Goal: Information Seeking & Learning: Learn about a topic

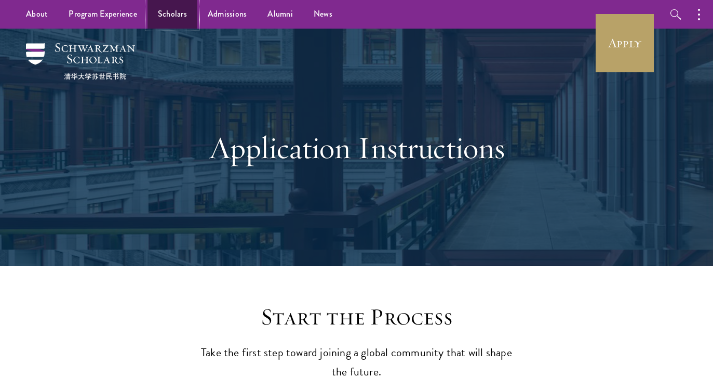
click at [183, 16] on link "Scholars" at bounding box center [173, 14] width 50 height 29
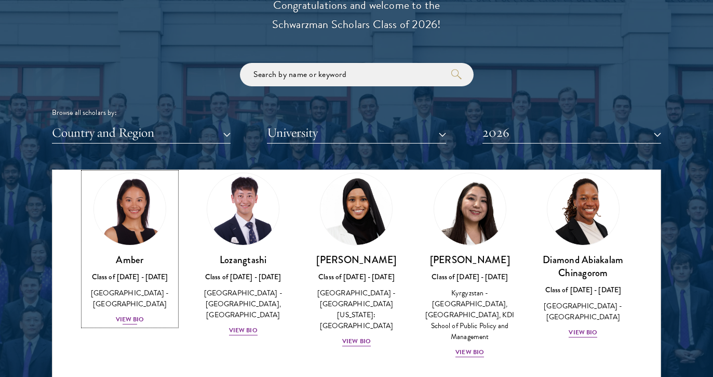
click at [130, 314] on div "View Bio" at bounding box center [130, 319] width 29 height 10
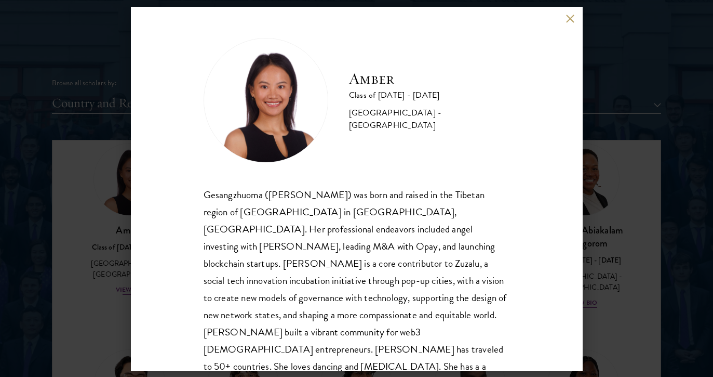
scroll to position [1227, 0]
click at [567, 18] on button at bounding box center [570, 19] width 9 height 9
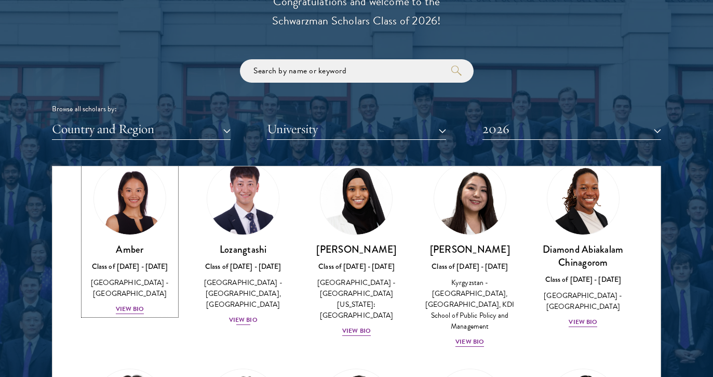
scroll to position [49, 0]
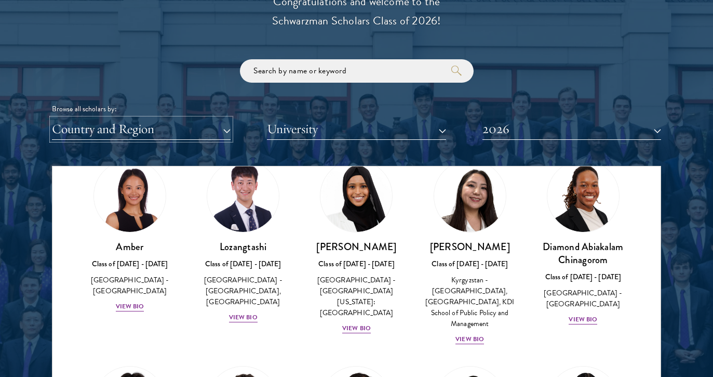
click at [179, 131] on button "Country and Region" at bounding box center [141, 128] width 179 height 21
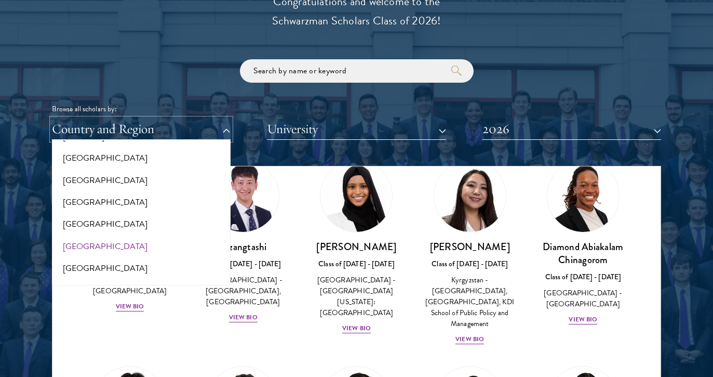
scroll to position [640, 0]
click at [86, 241] on button "[GEOGRAPHIC_DATA]" at bounding box center [141, 246] width 172 height 22
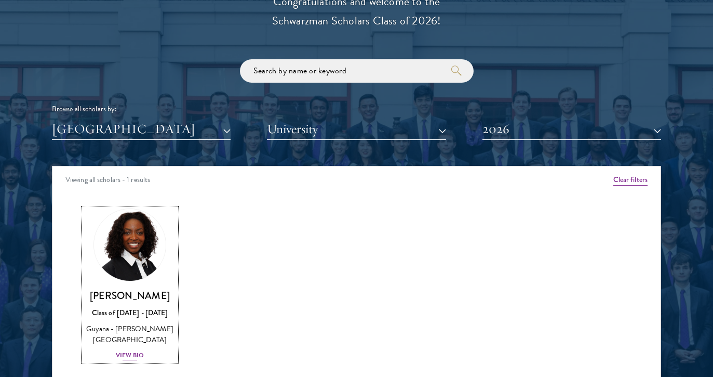
click at [125, 350] on div "View Bio" at bounding box center [130, 355] width 29 height 10
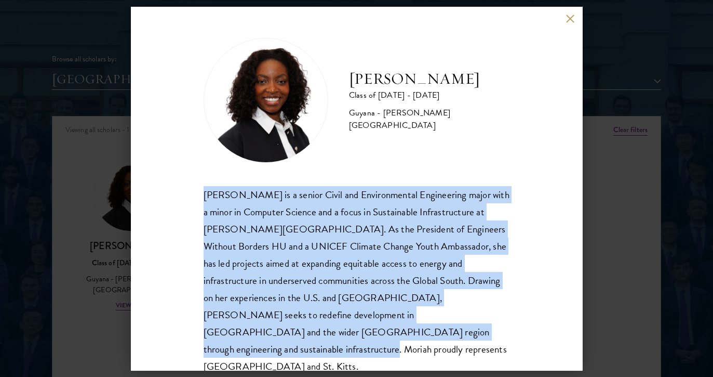
drag, startPoint x: 204, startPoint y: 197, endPoint x: 457, endPoint y: 325, distance: 283.5
click at [457, 325] on div "[PERSON_NAME] is a senior Civil and Environmental Engineering major with a mino…" at bounding box center [357, 280] width 307 height 189
copy div "[PERSON_NAME] is a senior Civil and Environmental Engineering major with a mino…"
click at [566, 15] on button at bounding box center [570, 19] width 9 height 9
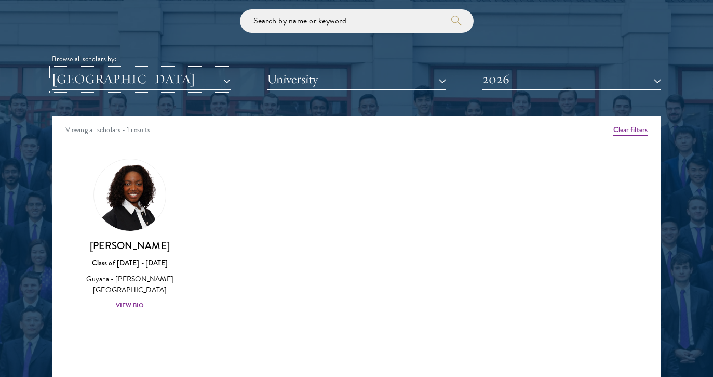
click at [161, 72] on button "[GEOGRAPHIC_DATA]" at bounding box center [141, 79] width 179 height 21
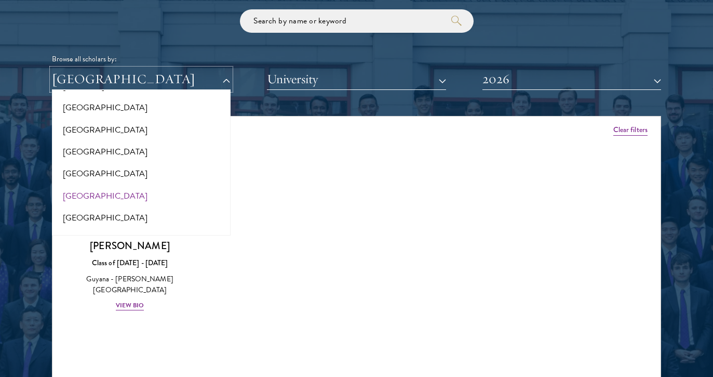
scroll to position [647, 0]
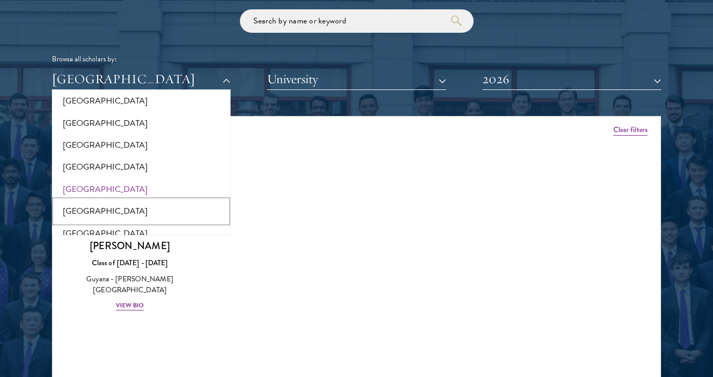
click at [77, 210] on button "[GEOGRAPHIC_DATA]" at bounding box center [141, 211] width 172 height 22
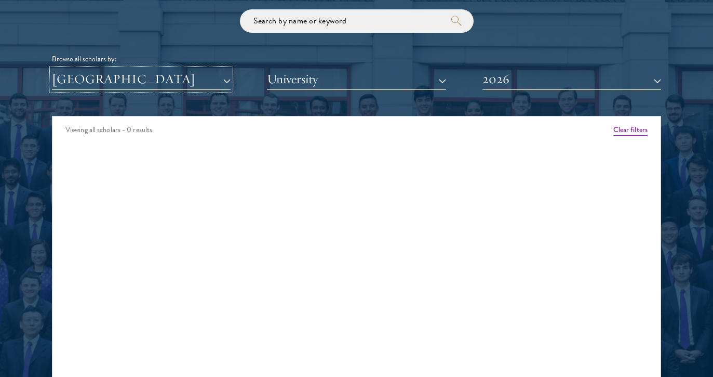
click at [155, 79] on button "[GEOGRAPHIC_DATA]" at bounding box center [141, 79] width 179 height 21
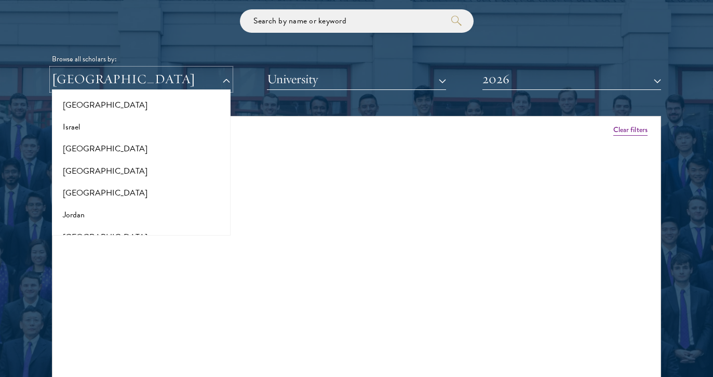
scroll to position [892, 0]
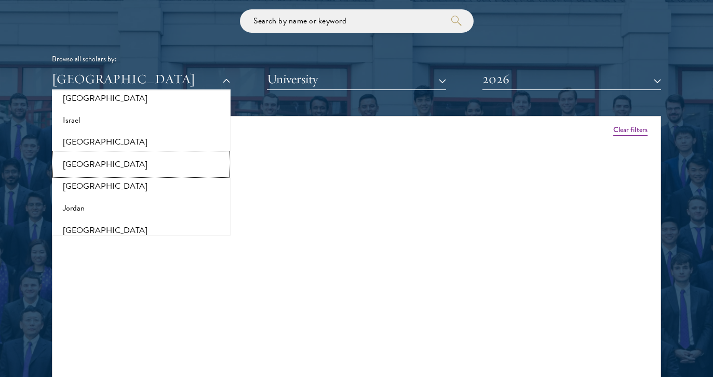
click at [76, 159] on button "[GEOGRAPHIC_DATA]" at bounding box center [141, 164] width 172 height 22
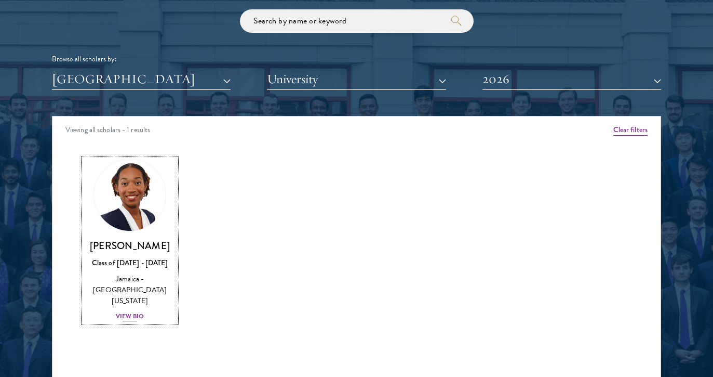
click at [136, 311] on div "View Bio" at bounding box center [130, 316] width 29 height 10
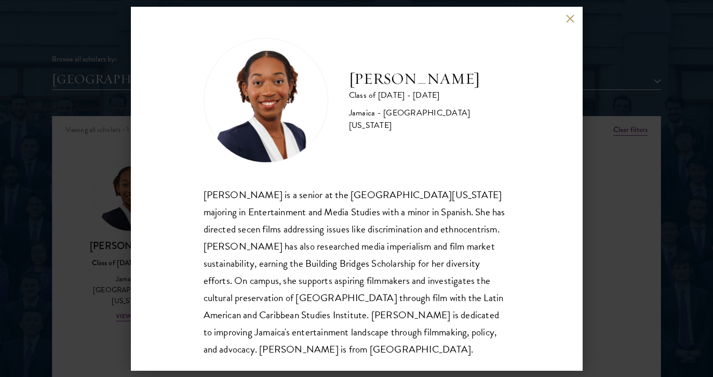
scroll to position [1, 0]
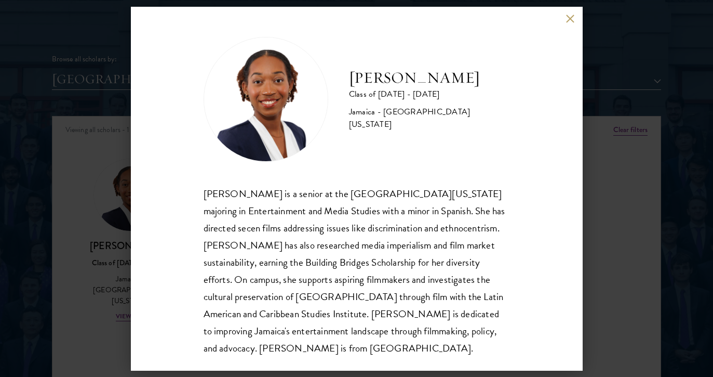
click at [573, 19] on button at bounding box center [570, 19] width 9 height 9
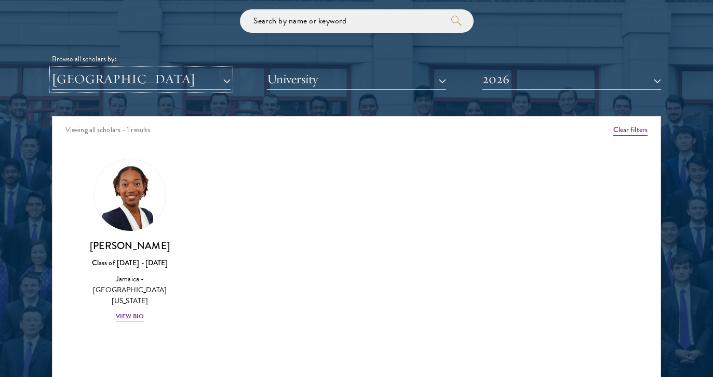
click at [131, 76] on button "[GEOGRAPHIC_DATA]" at bounding box center [141, 79] width 179 height 21
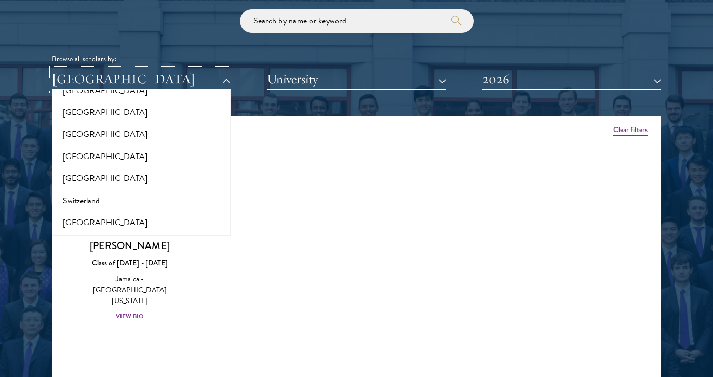
scroll to position [1895, 0]
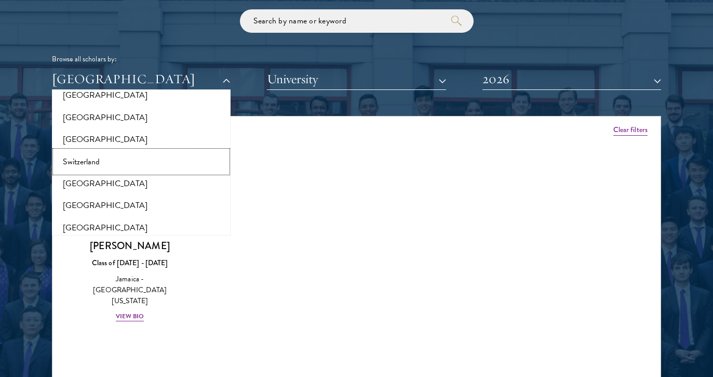
click at [83, 151] on button "Switzerland" at bounding box center [141, 162] width 172 height 22
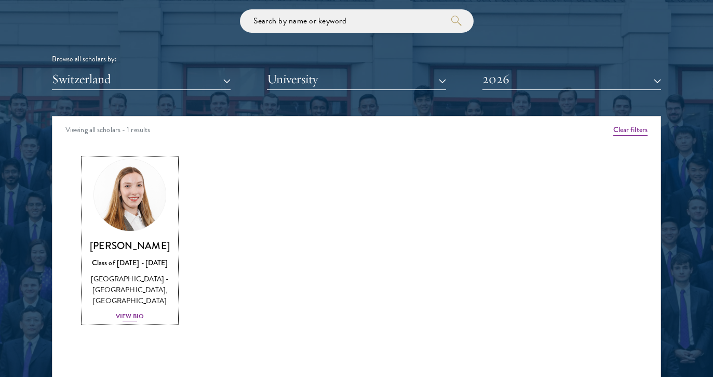
click at [125, 316] on div "View Bio" at bounding box center [130, 316] width 29 height 10
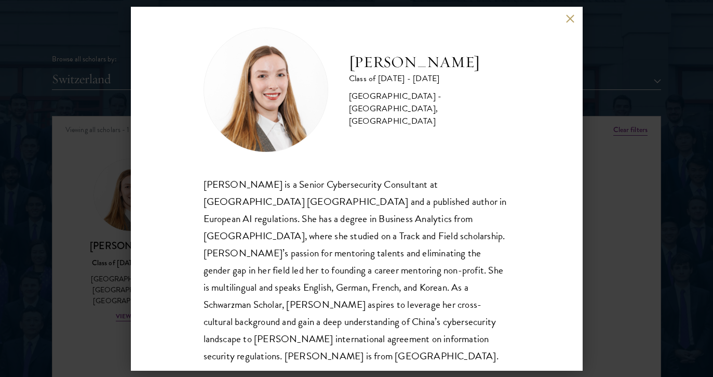
scroll to position [18, 0]
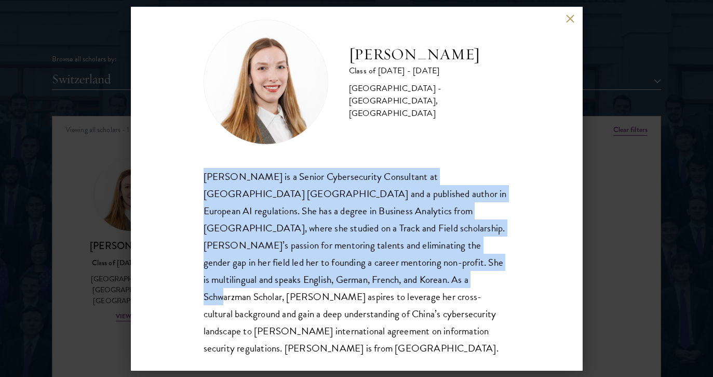
drag, startPoint x: 203, startPoint y: 175, endPoint x: 323, endPoint y: 287, distance: 164.0
click at [323, 287] on div "[PERSON_NAME] Class of [DATE] - [DATE] [GEOGRAPHIC_DATA] - [GEOGRAPHIC_DATA], […" at bounding box center [357, 189] width 452 height 364
click at [573, 18] on button at bounding box center [570, 19] width 9 height 9
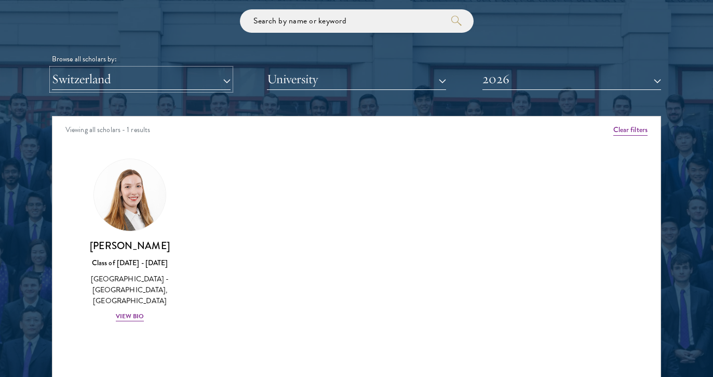
click at [123, 84] on button "Switzerland" at bounding box center [141, 79] width 179 height 21
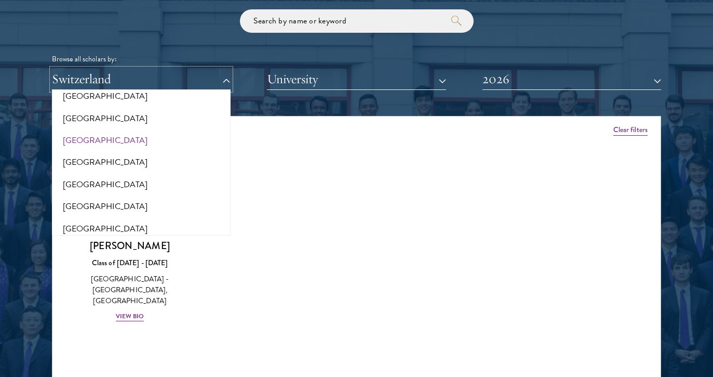
scroll to position [2161, 0]
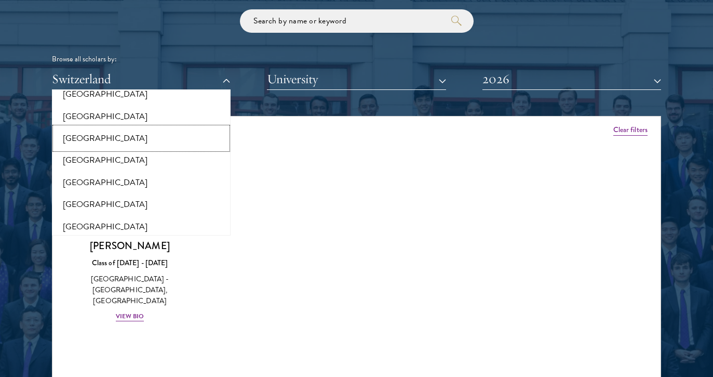
click at [97, 128] on button "[GEOGRAPHIC_DATA]" at bounding box center [141, 138] width 172 height 22
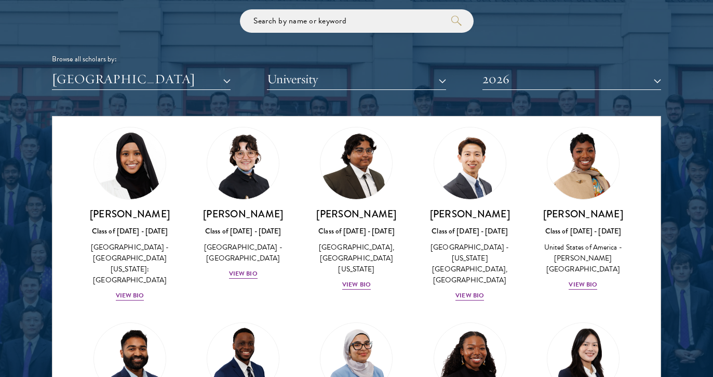
scroll to position [32, 0]
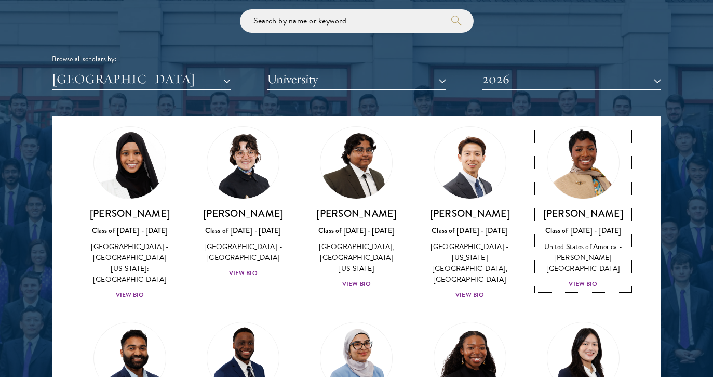
click at [579, 279] on div "View Bio" at bounding box center [583, 284] width 29 height 10
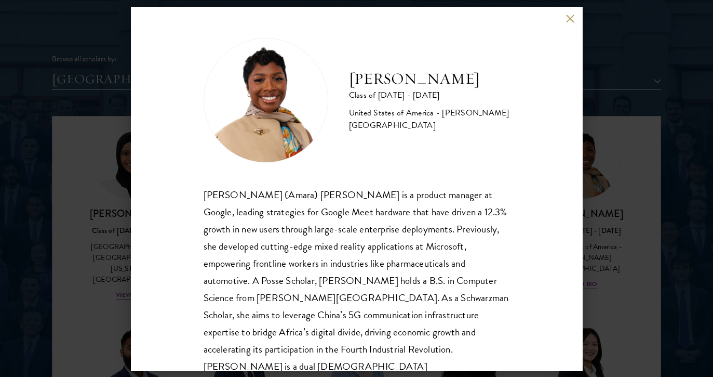
click at [565, 21] on div "[PERSON_NAME] Class of [DATE] - [DATE] [GEOGRAPHIC_DATA] - [PERSON_NAME][GEOGRA…" at bounding box center [357, 189] width 452 height 364
click at [567, 19] on button at bounding box center [570, 19] width 9 height 9
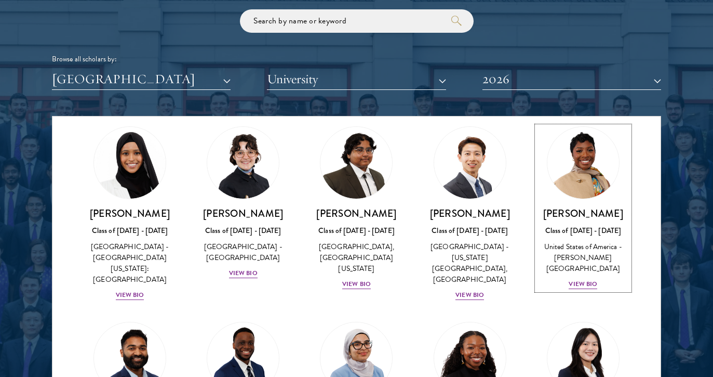
scroll to position [83, 0]
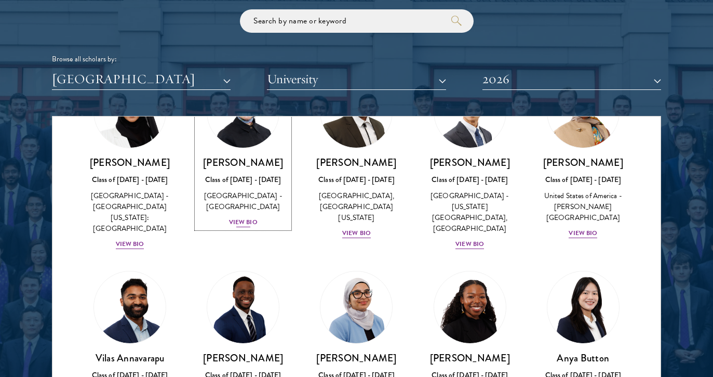
click at [251, 225] on div "View Bio" at bounding box center [243, 222] width 29 height 10
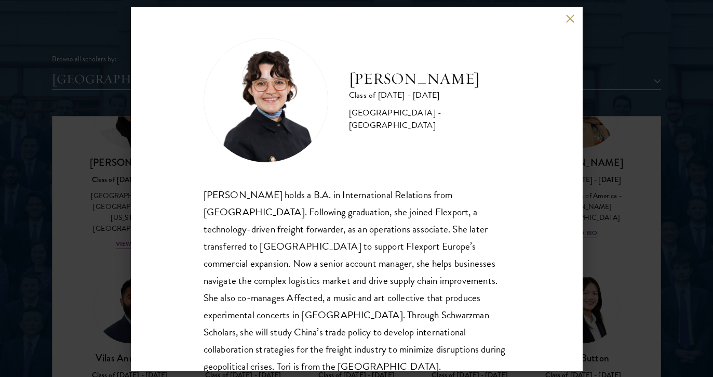
click at [570, 17] on button at bounding box center [570, 19] width 9 height 9
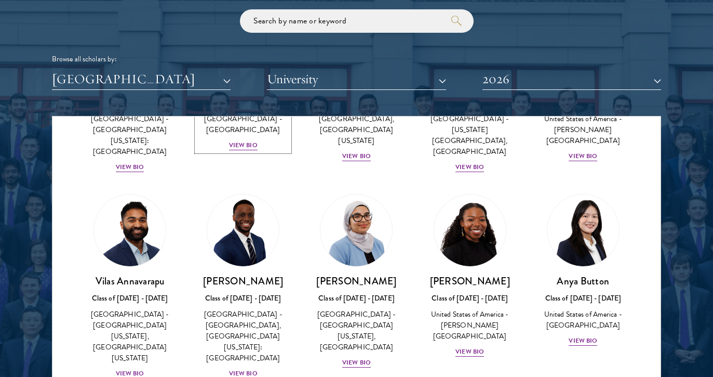
scroll to position [164, 0]
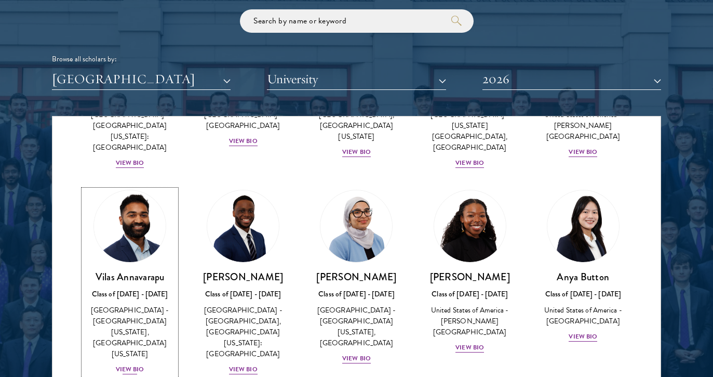
click at [133, 341] on div "[PERSON_NAME] Class of [DATE] - [DATE] [GEOGRAPHIC_DATA] - [GEOGRAPHIC_DATA][US…" at bounding box center [130, 322] width 92 height 105
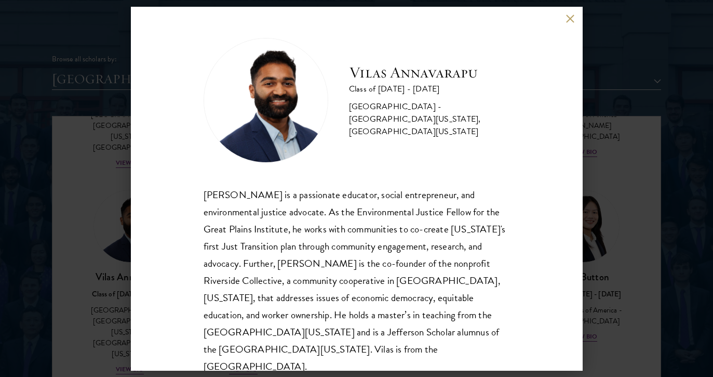
click at [564, 19] on div "[PERSON_NAME] Class of [DATE] - [DATE] [GEOGRAPHIC_DATA] - [GEOGRAPHIC_DATA][US…" at bounding box center [357, 189] width 452 height 364
click at [571, 19] on button at bounding box center [570, 19] width 9 height 9
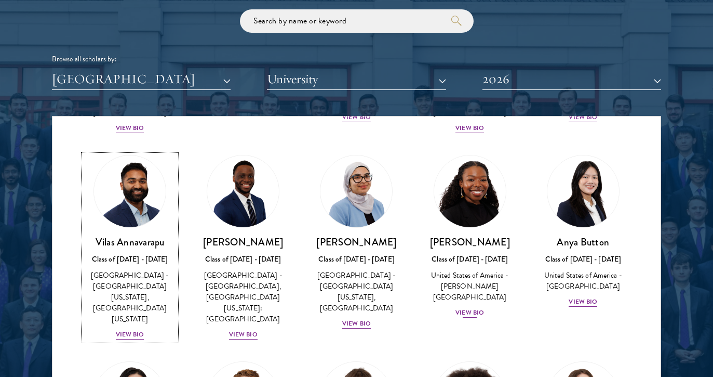
scroll to position [201, 0]
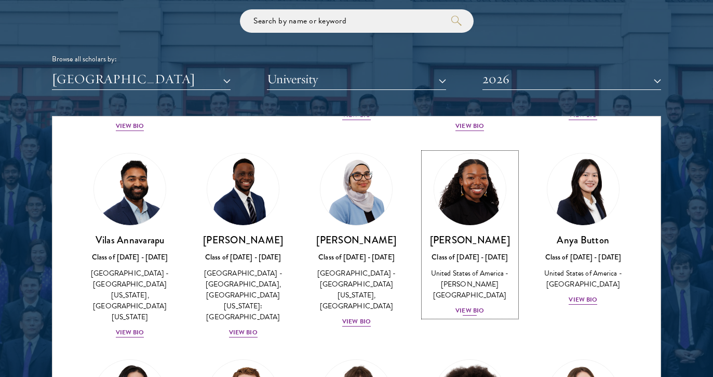
click at [472, 281] on div "Cowiya Arouna Class of [DATE] - [DATE] [GEOGRAPHIC_DATA] - [PERSON_NAME][GEOGRA…" at bounding box center [470, 274] width 92 height 83
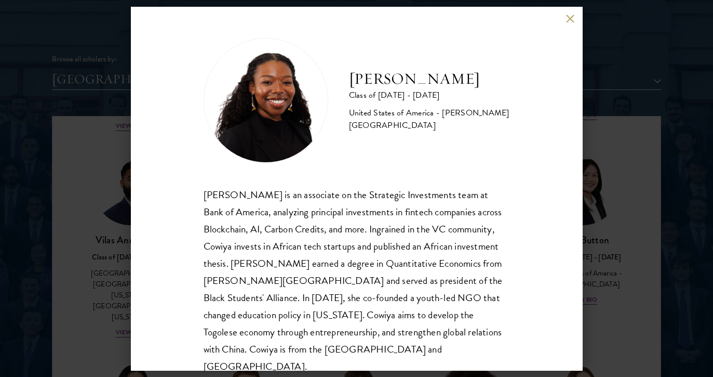
click at [568, 20] on button at bounding box center [570, 19] width 9 height 9
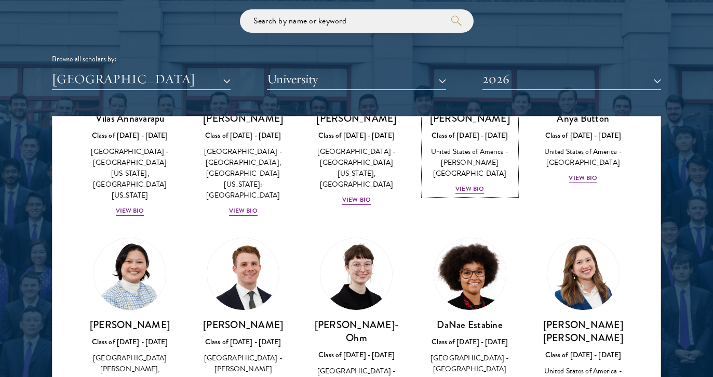
scroll to position [326, 0]
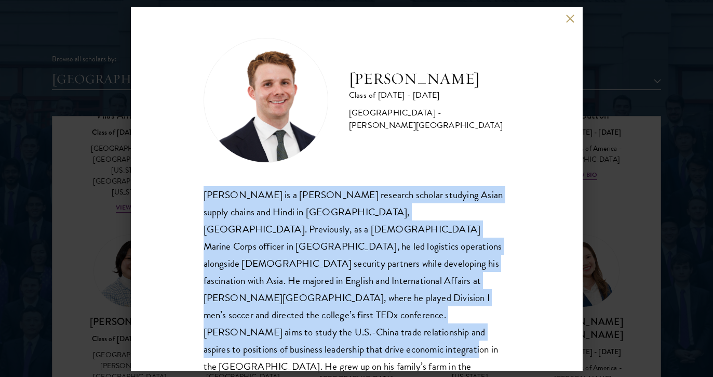
drag, startPoint x: 200, startPoint y: 194, endPoint x: 429, endPoint y: 337, distance: 270.2
click at [429, 337] on div "[PERSON_NAME] Class of [DATE] - [DATE] [GEOGRAPHIC_DATA] - [PERSON_NAME][GEOGRA…" at bounding box center [357, 189] width 452 height 364
copy div "[PERSON_NAME] is a [PERSON_NAME] research scholar studying Asian supply chains …"
click at [567, 22] on button at bounding box center [570, 19] width 9 height 9
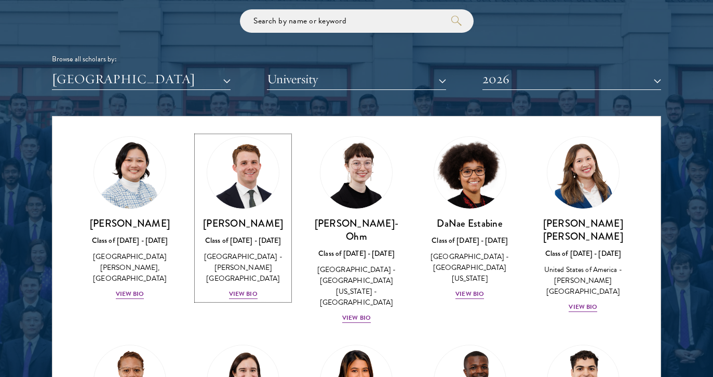
scroll to position [432, 0]
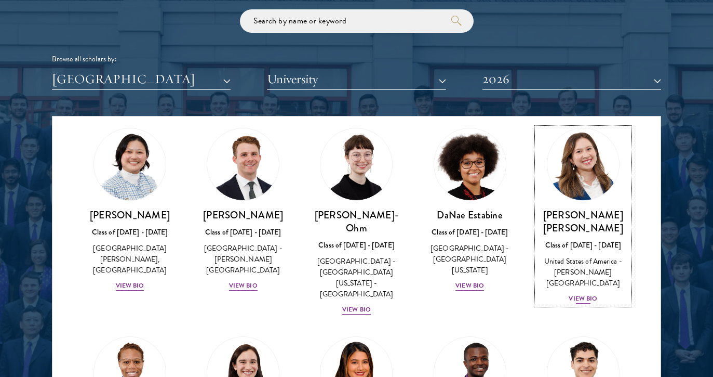
click at [589, 294] on div "View Bio" at bounding box center [583, 299] width 29 height 10
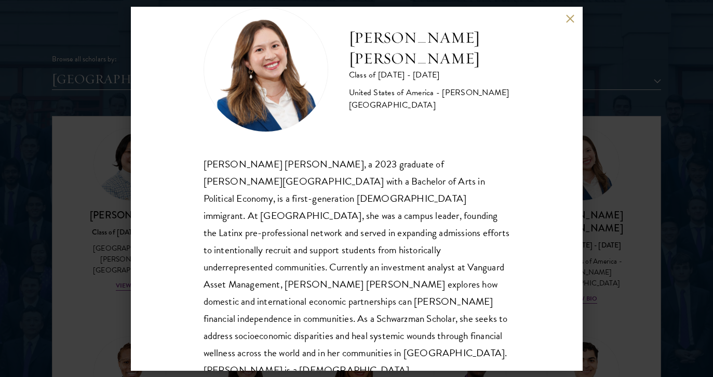
scroll to position [35, 0]
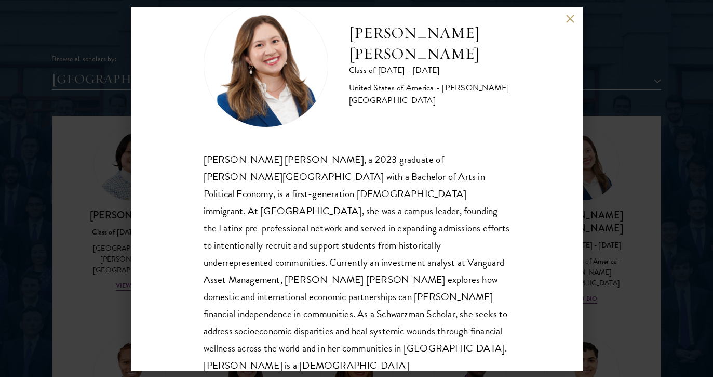
click at [571, 22] on button at bounding box center [570, 19] width 9 height 9
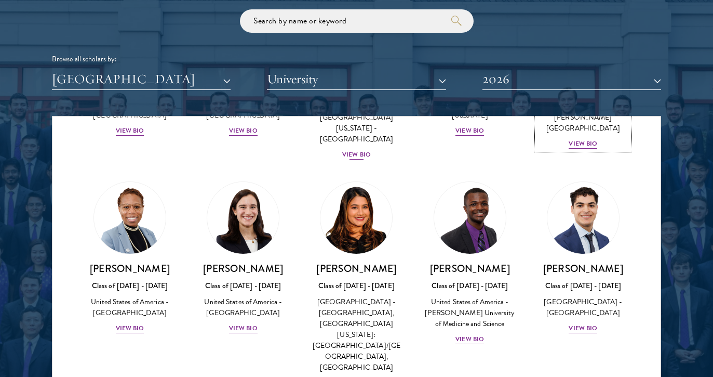
scroll to position [588, 0]
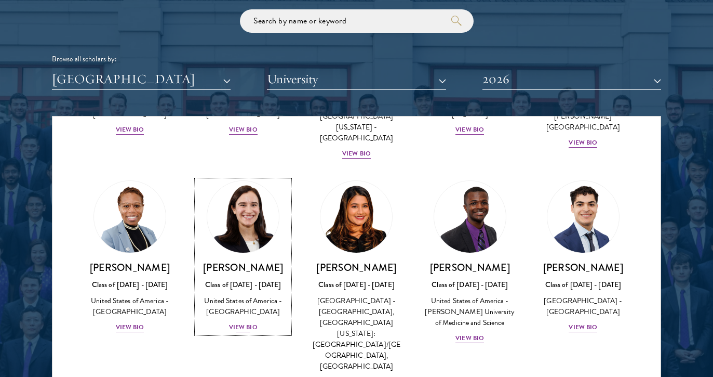
click at [257, 322] on div "View Bio" at bounding box center [243, 327] width 29 height 10
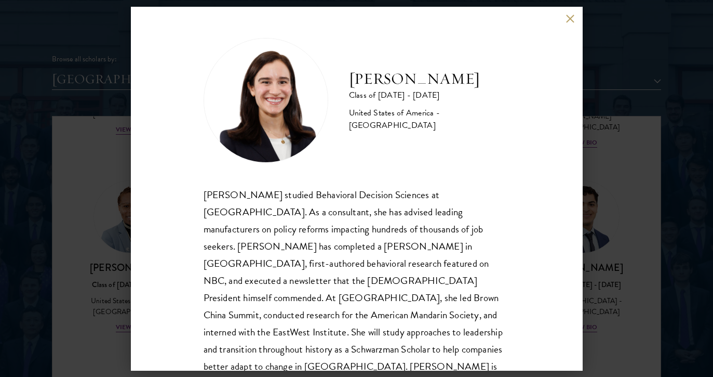
click at [573, 17] on button at bounding box center [570, 19] width 9 height 9
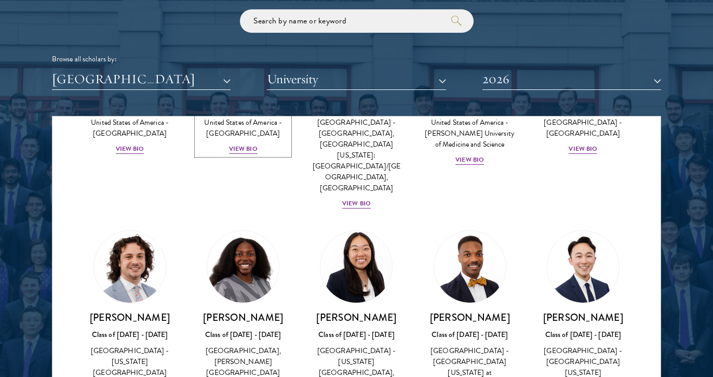
scroll to position [768, 0]
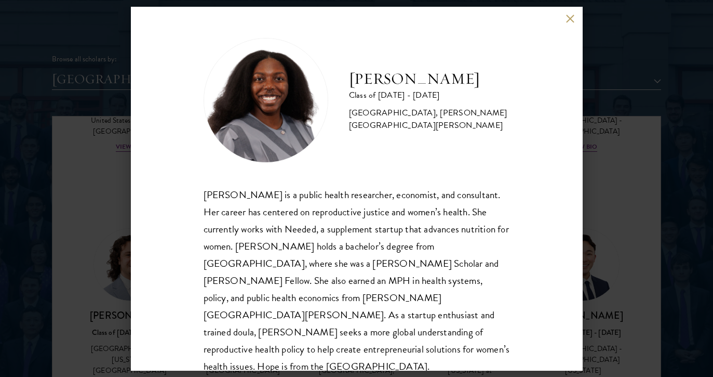
click at [576, 21] on div "[PERSON_NAME] Class of [DATE] - [DATE] [GEOGRAPHIC_DATA] - [GEOGRAPHIC_DATA], […" at bounding box center [357, 189] width 452 height 364
click at [569, 20] on button at bounding box center [570, 19] width 9 height 9
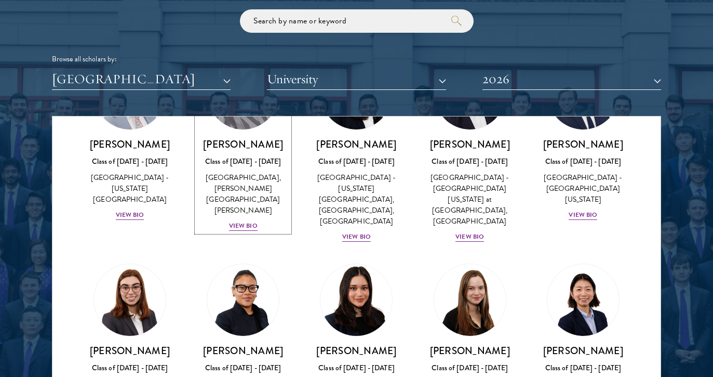
scroll to position [943, 0]
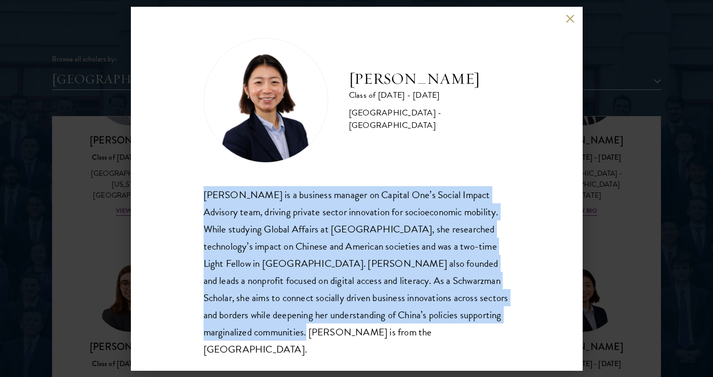
drag, startPoint x: 203, startPoint y: 194, endPoint x: 414, endPoint y: 339, distance: 255.9
click at [414, 339] on div "[PERSON_NAME] is a business manager on Capital One’s Social Impact Advisory tea…" at bounding box center [357, 271] width 307 height 171
copy div "[PERSON_NAME] is a business manager on Capital One’s Social Impact Advisory tea…"
click at [571, 18] on button at bounding box center [570, 19] width 9 height 9
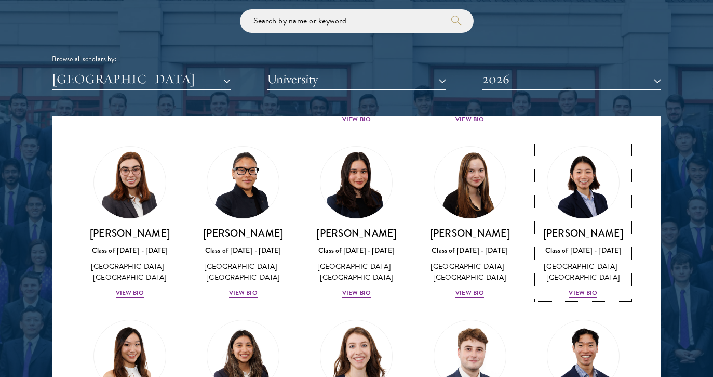
scroll to position [1129, 0]
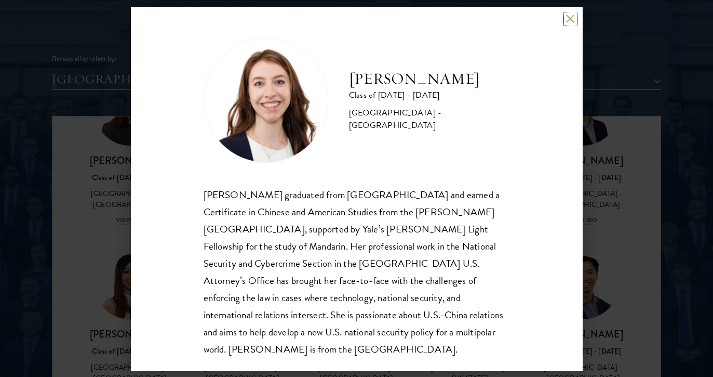
click at [568, 18] on button at bounding box center [570, 19] width 9 height 9
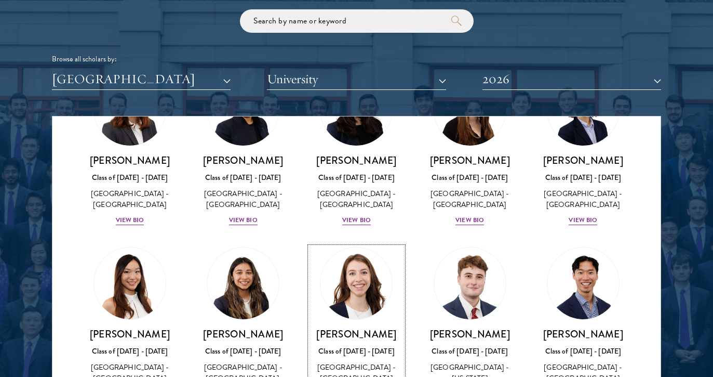
scroll to position [1372, 0]
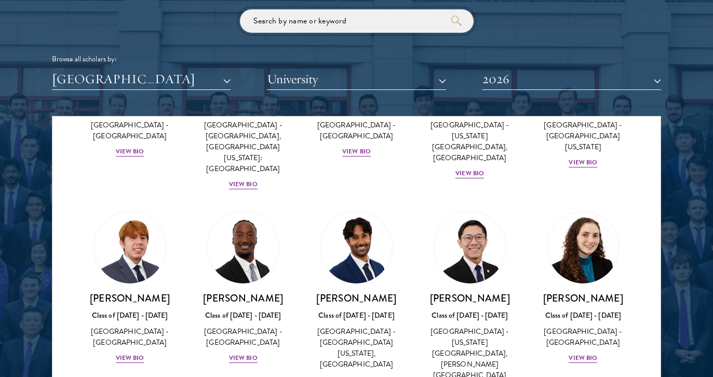
click at [365, 22] on input "search" at bounding box center [357, 20] width 234 height 23
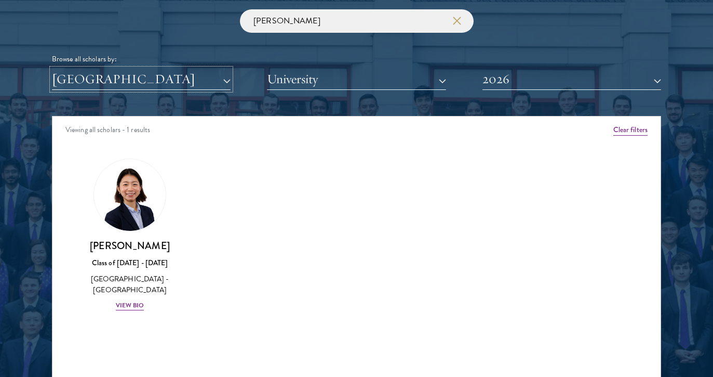
click at [192, 81] on button "[GEOGRAPHIC_DATA]" at bounding box center [141, 79] width 179 height 21
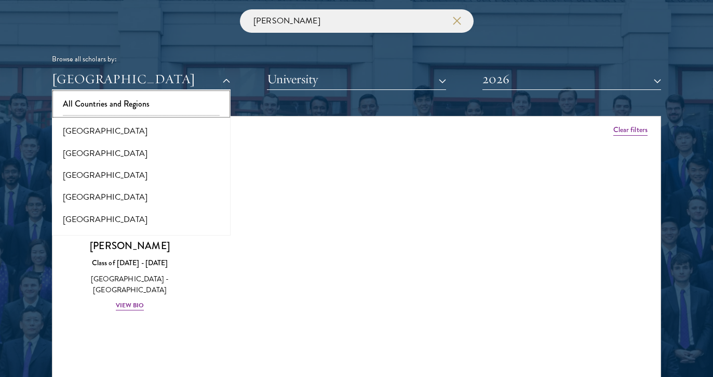
click at [150, 99] on button "All Countries and Regions" at bounding box center [141, 104] width 172 height 22
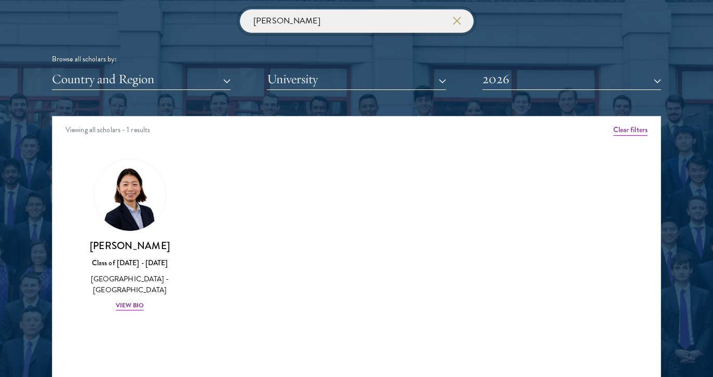
click at [290, 20] on input "[PERSON_NAME]" at bounding box center [357, 20] width 234 height 23
type input "r"
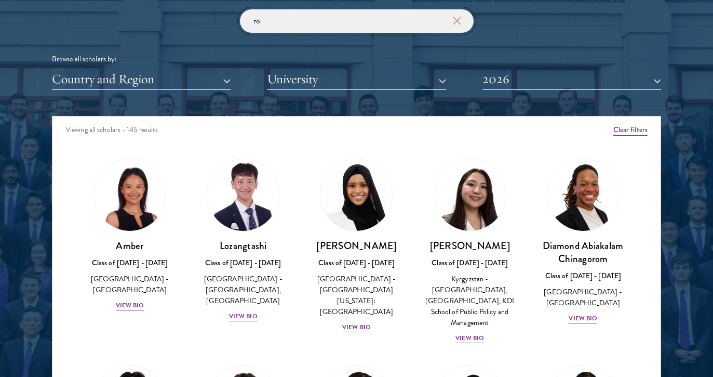
type input "[PERSON_NAME]"
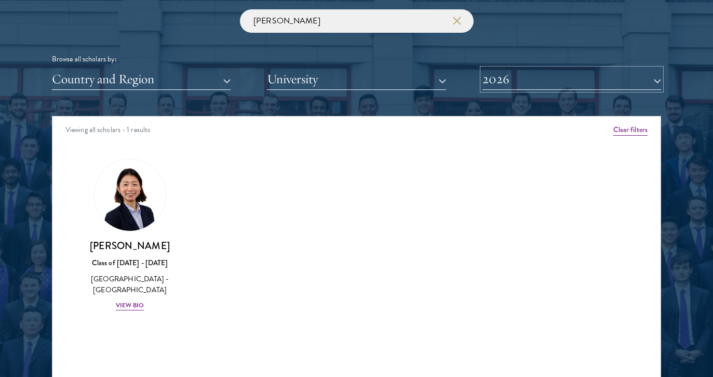
click at [491, 75] on button "2026" at bounding box center [572, 79] width 179 height 21
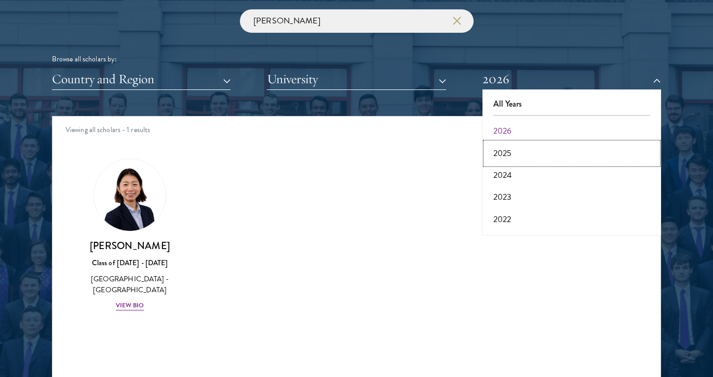
click at [514, 152] on button "2025" at bounding box center [572, 153] width 172 height 22
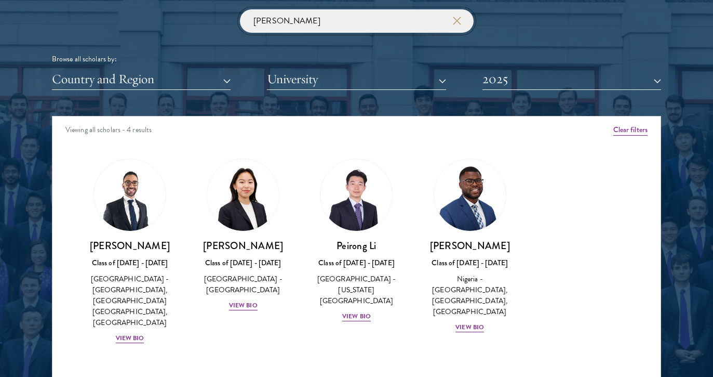
click at [345, 11] on input "[PERSON_NAME]" at bounding box center [357, 20] width 234 height 23
click button "submit" at bounding box center [0, 0] width 0 height 0
click at [353, 20] on input "[PERSON_NAME]" at bounding box center [357, 20] width 234 height 23
click button "submit" at bounding box center [0, 0] width 0 height 0
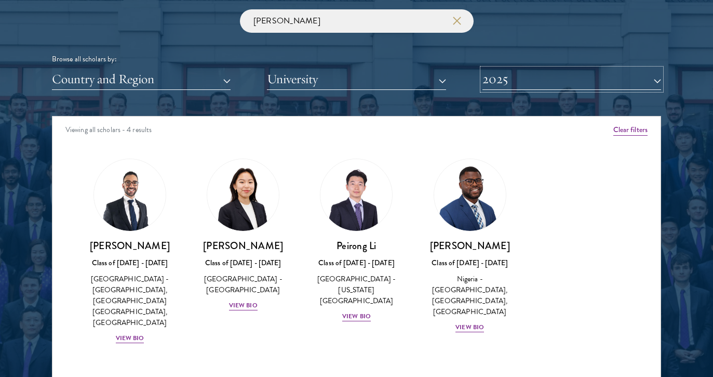
click at [508, 82] on button "2025" at bounding box center [572, 79] width 179 height 21
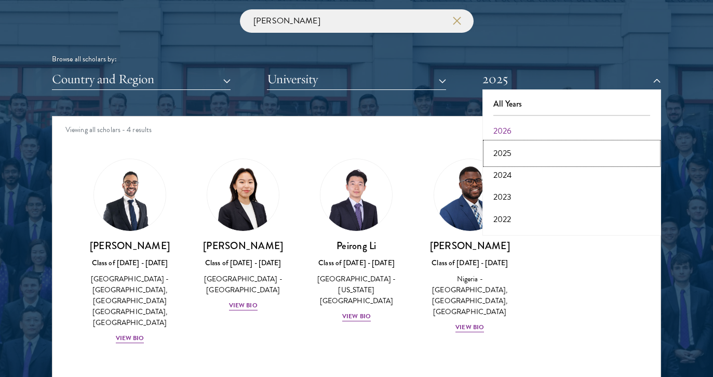
click at [507, 153] on button "2025" at bounding box center [572, 153] width 172 height 22
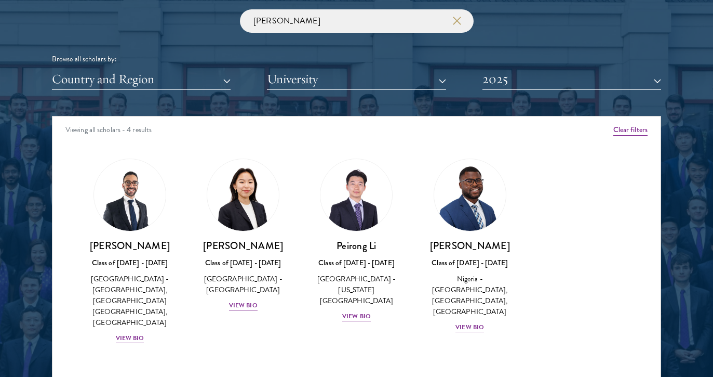
click at [528, 100] on div "Scholar Directory Congratulations and welcome to the Schwarzman Scholars Class …" at bounding box center [356, 163] width 609 height 528
click at [523, 74] on button "2025" at bounding box center [572, 79] width 179 height 21
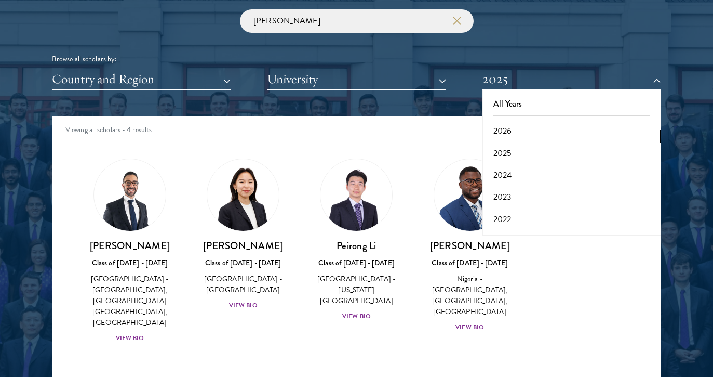
click at [512, 126] on button "2026" at bounding box center [572, 131] width 172 height 22
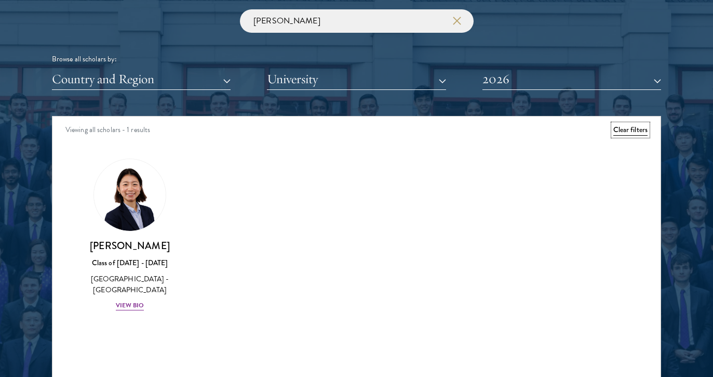
drag, startPoint x: 627, startPoint y: 130, endPoint x: 219, endPoint y: 229, distance: 419.6
click at [627, 130] on button "Clear filters" at bounding box center [631, 129] width 34 height 11
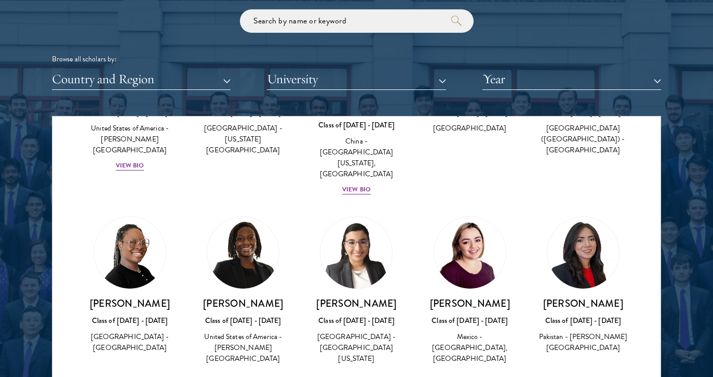
scroll to position [2635, 0]
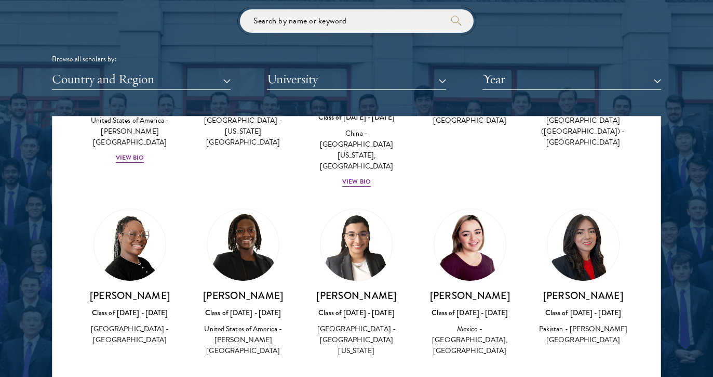
click at [317, 29] on input "search" at bounding box center [357, 20] width 234 height 23
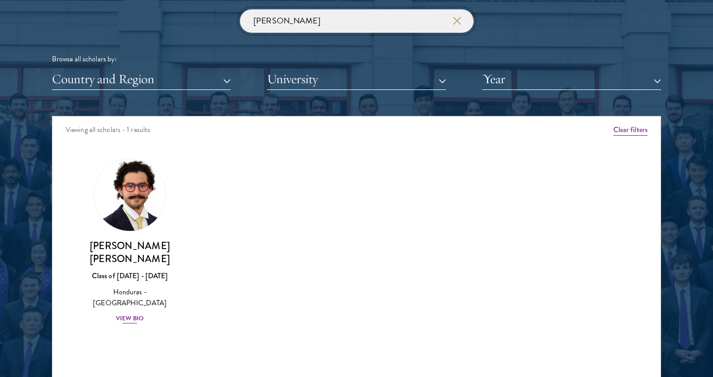
type input "[PERSON_NAME]"
click at [135, 210] on img at bounding box center [129, 194] width 79 height 79
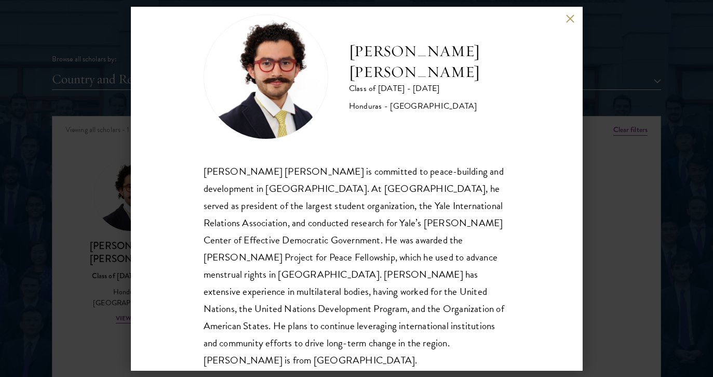
scroll to position [26, 0]
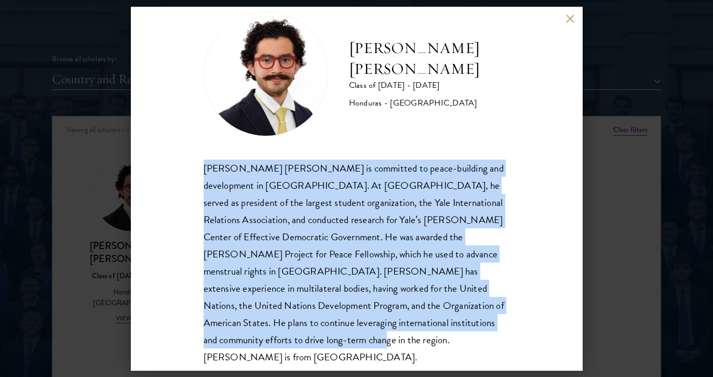
drag, startPoint x: 203, startPoint y: 165, endPoint x: 302, endPoint y: 340, distance: 201.0
click at [302, 340] on div "[PERSON_NAME] [PERSON_NAME] is committed to peace-building and development in […" at bounding box center [357, 262] width 307 height 206
copy div "[PERSON_NAME] [PERSON_NAME] is committed to peace-building and development in […"
click at [126, 170] on div "[PERSON_NAME] [PERSON_NAME] Class of [DATE] - [DATE] [GEOGRAPHIC_DATA] - [GEOGR…" at bounding box center [356, 188] width 713 height 377
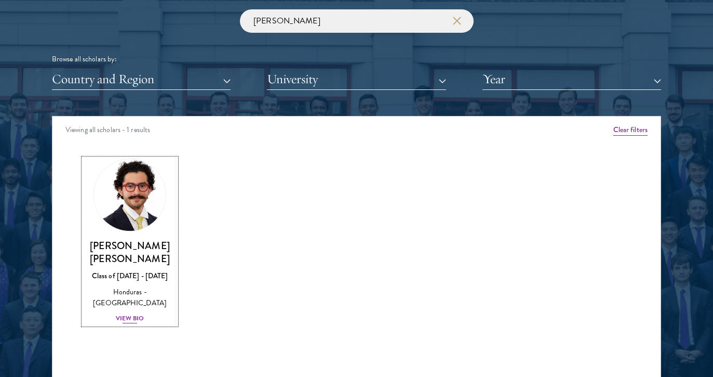
click at [132, 313] on div "View Bio" at bounding box center [130, 318] width 29 height 10
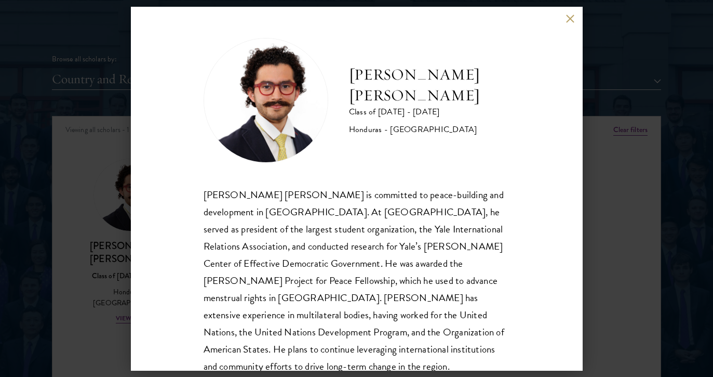
scroll to position [35, 0]
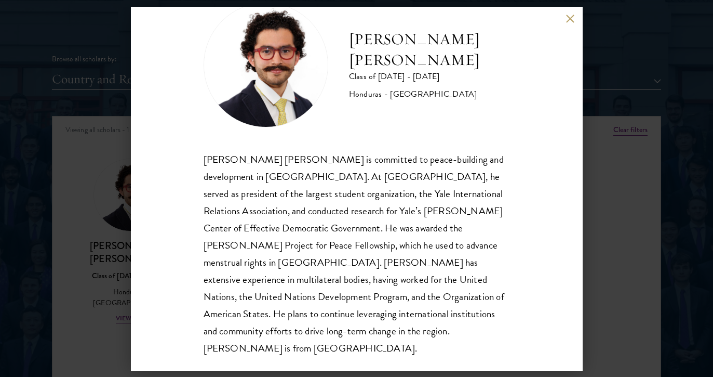
click at [570, 22] on button at bounding box center [570, 19] width 9 height 9
